Goal: Information Seeking & Learning: Find specific fact

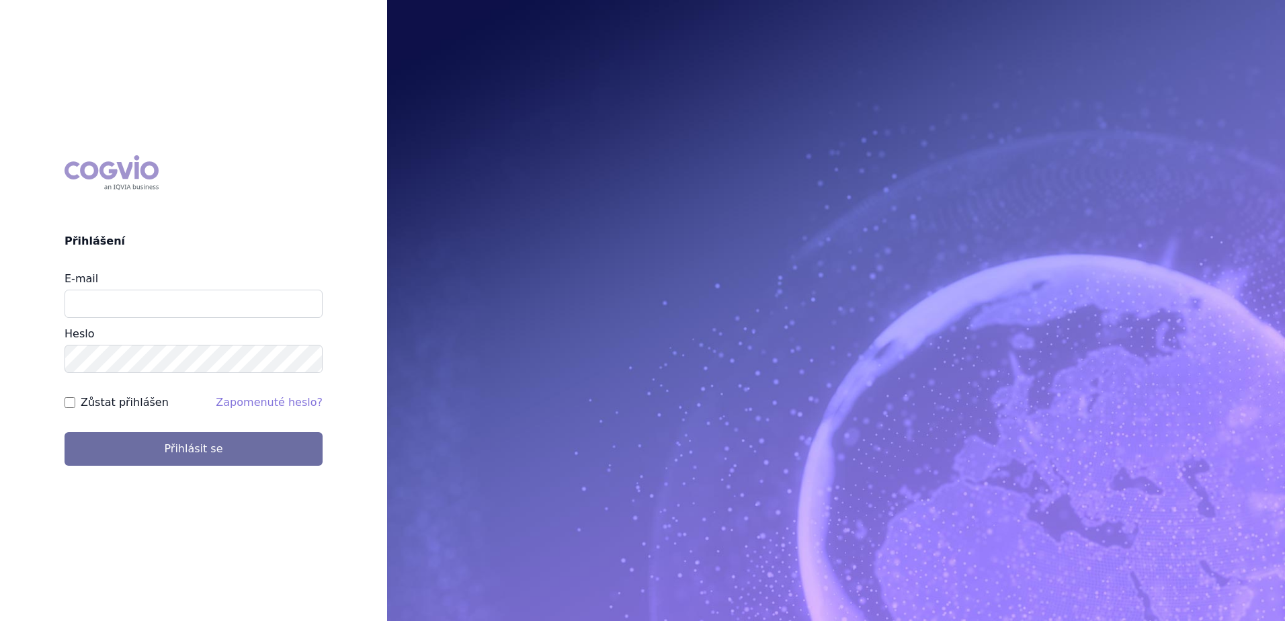
click at [190, 308] on input "E-mail" at bounding box center [194, 304] width 258 height 28
type input "petr.setina@sanofi.com"
click at [65, 432] on button "Přihlásit se" at bounding box center [194, 449] width 258 height 34
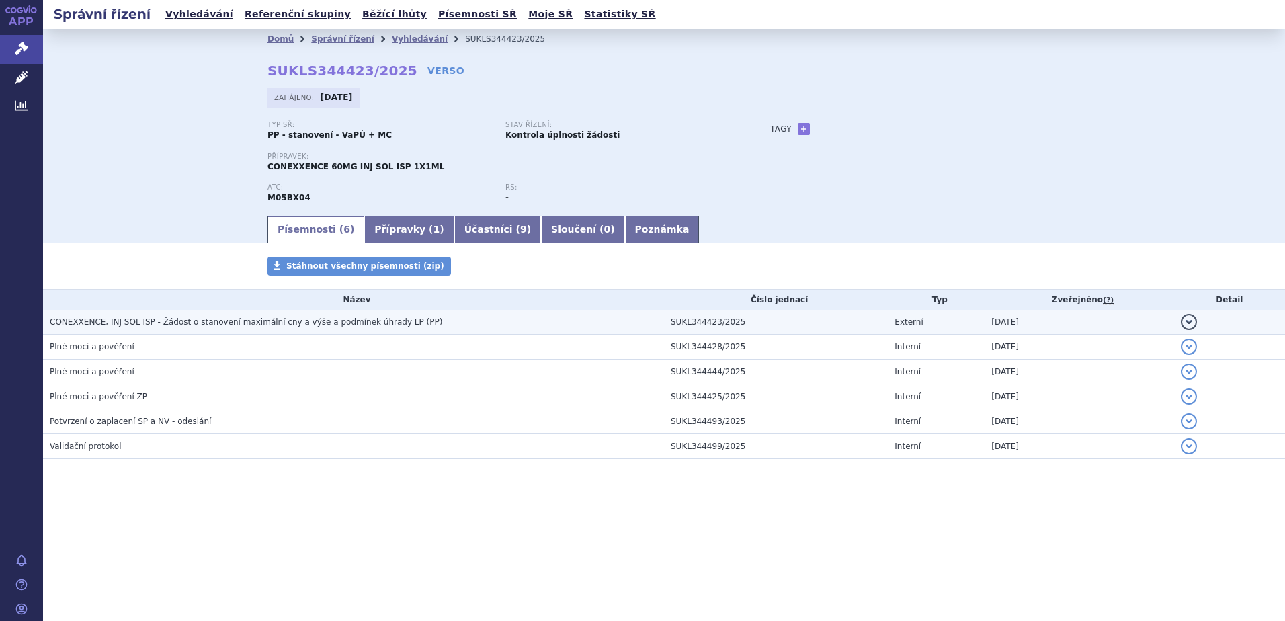
click at [154, 317] on span "CONEXXENCE, INJ SOL ISP - Žádost o stanovení maximální cny a výše a podmínek úh…" at bounding box center [246, 321] width 392 height 9
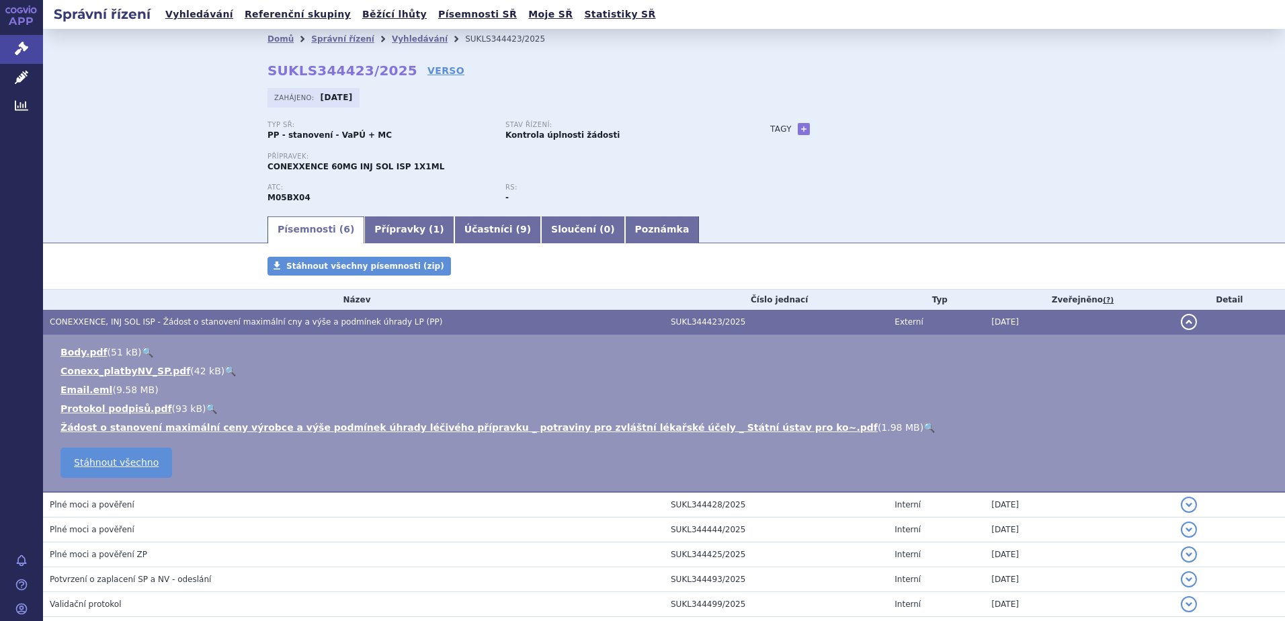
click at [923, 429] on link "🔍" at bounding box center [928, 427] width 11 height 11
click at [175, 15] on link "Vyhledávání" at bounding box center [199, 14] width 76 height 18
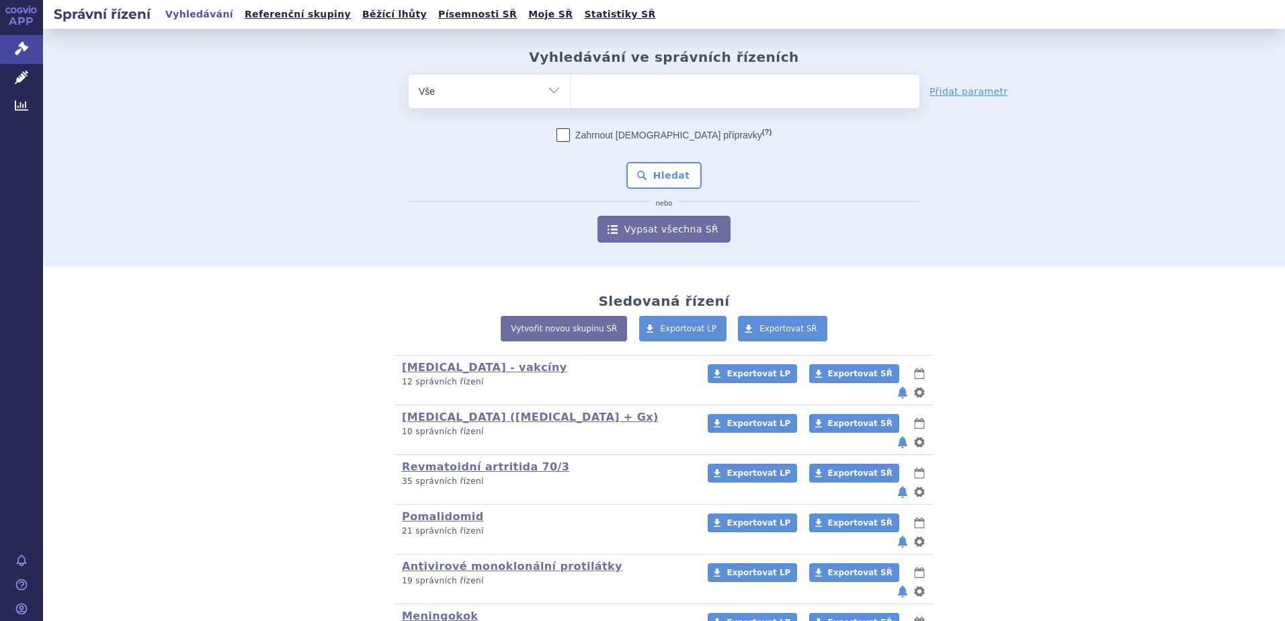
type input "51413"
select select "51413"
click at [653, 161] on div "Zahrnout bratrské přípravky (?) * Pozor, hledání dle vyhledávacího parametru In…" at bounding box center [664, 185] width 511 height 114
click at [652, 177] on button "Hledat" at bounding box center [664, 175] width 76 height 27
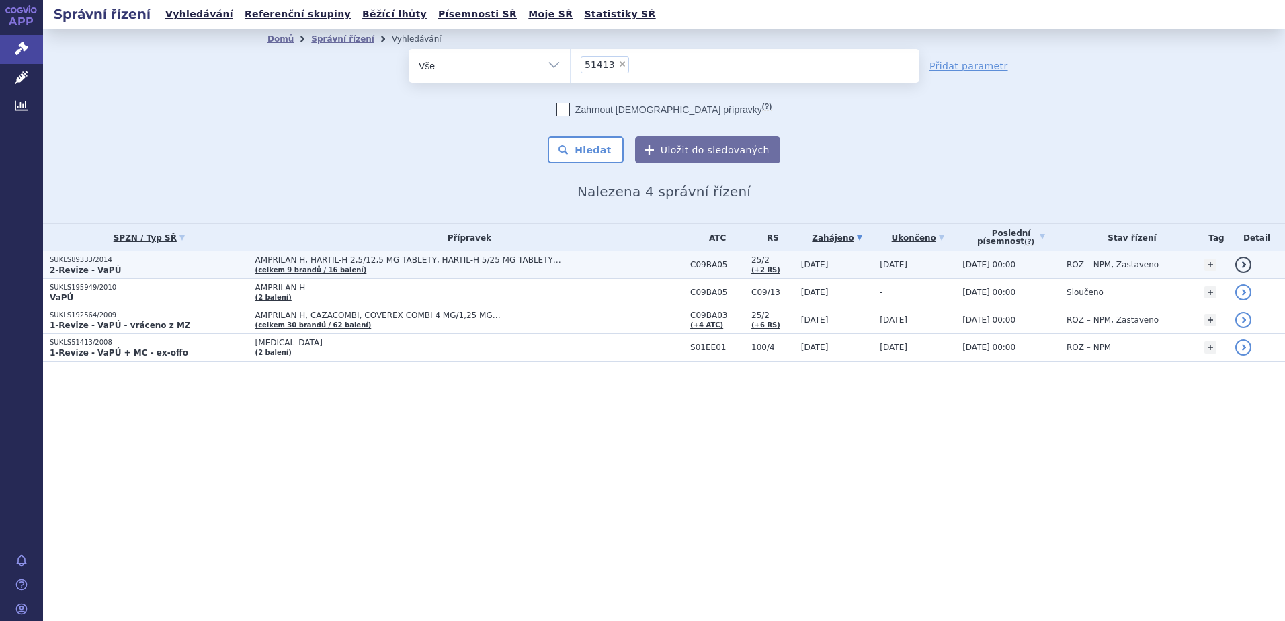
click at [407, 258] on span "AMPRILAN H, HARTIL-H 2,5/12,5 MG TABLETY, HARTIL-H 5/25 MG TABLETY…" at bounding box center [423, 259] width 336 height 9
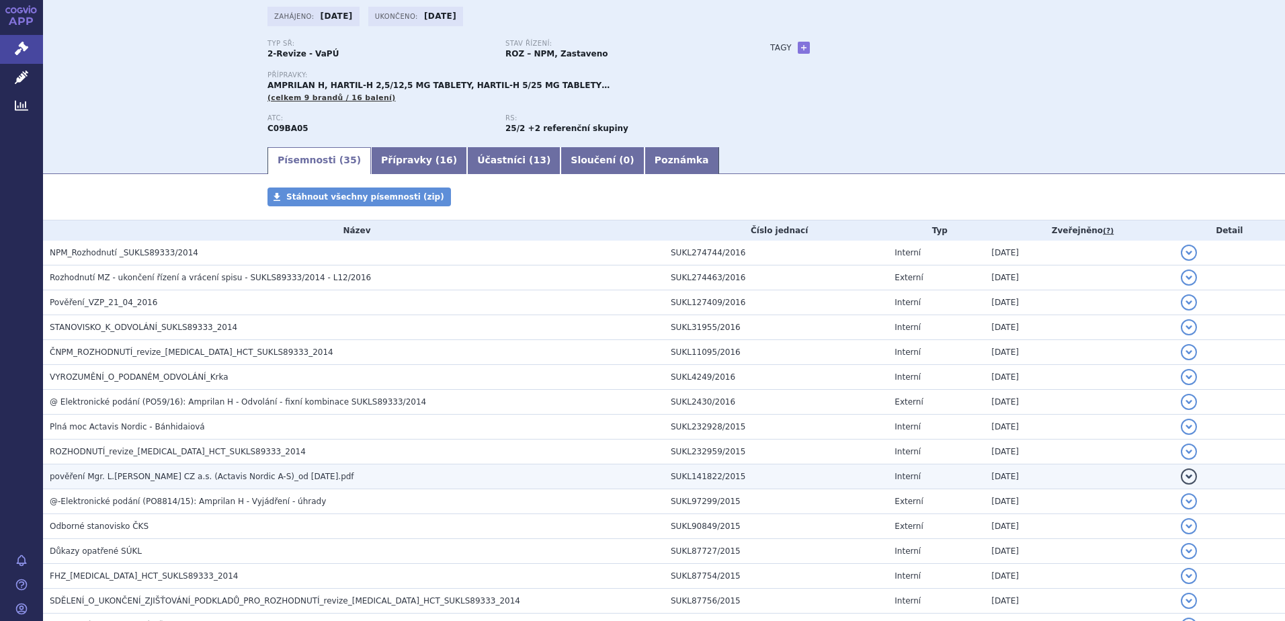
scroll to position [202, 0]
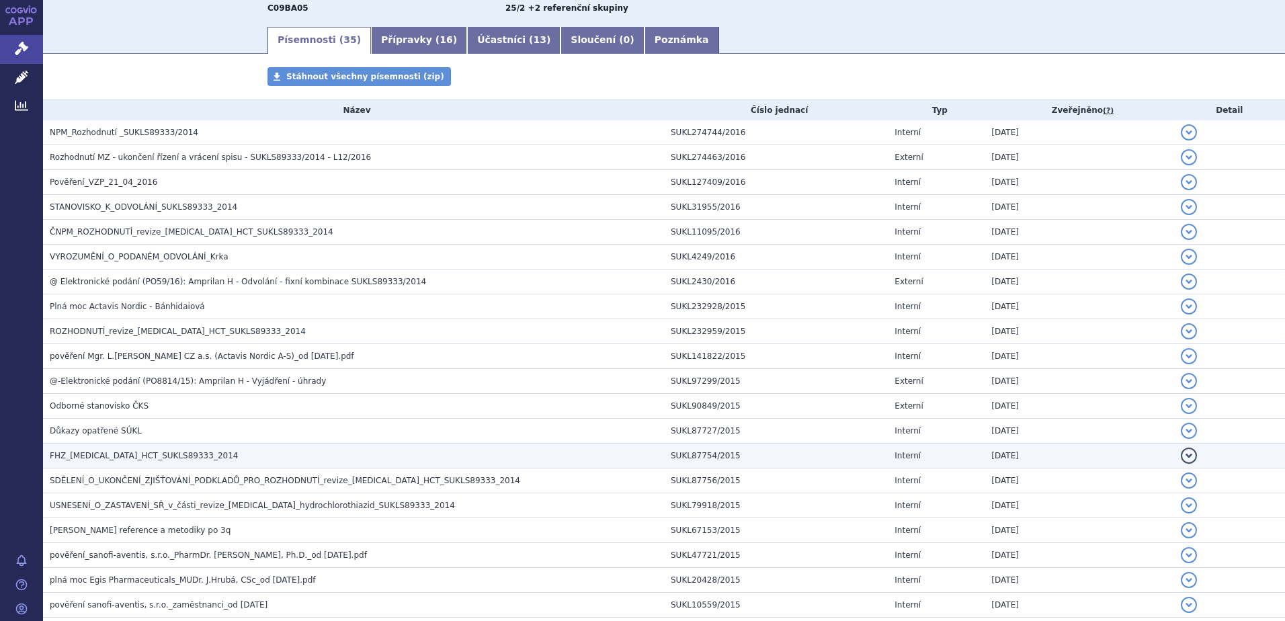
click at [88, 455] on span "FHZ_[MEDICAL_DATA]_HCT_SUKLS89333_2014" at bounding box center [144, 455] width 188 height 9
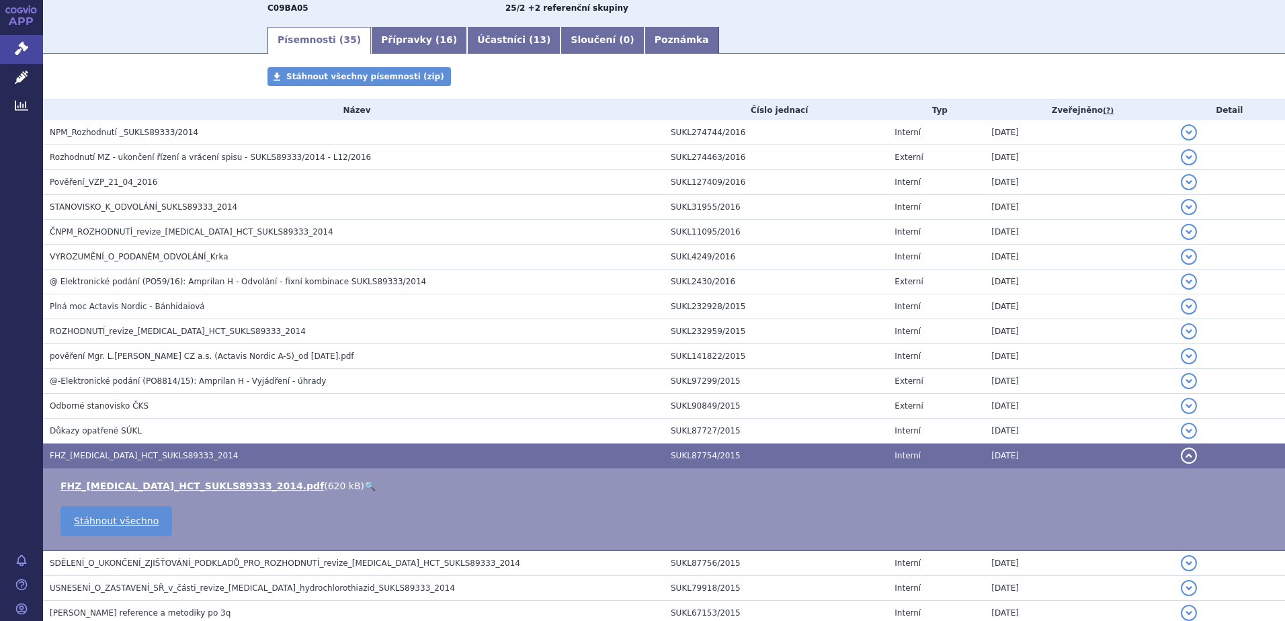
click at [364, 485] on link "🔍" at bounding box center [369, 485] width 11 height 11
